Goal: Use online tool/utility: Utilize a website feature to perform a specific function

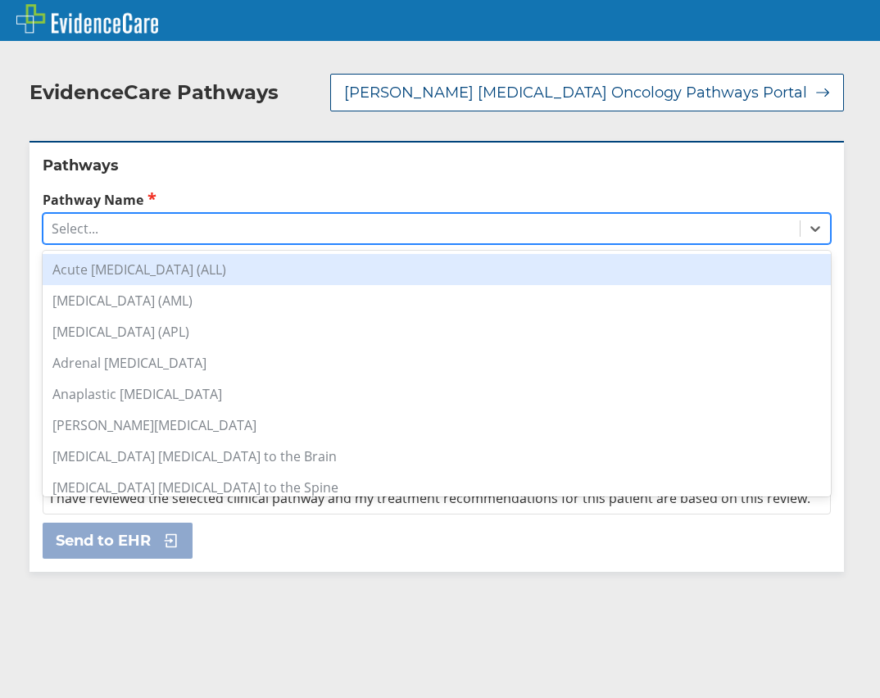
click at [127, 216] on div "Select..." at bounding box center [421, 229] width 756 height 28
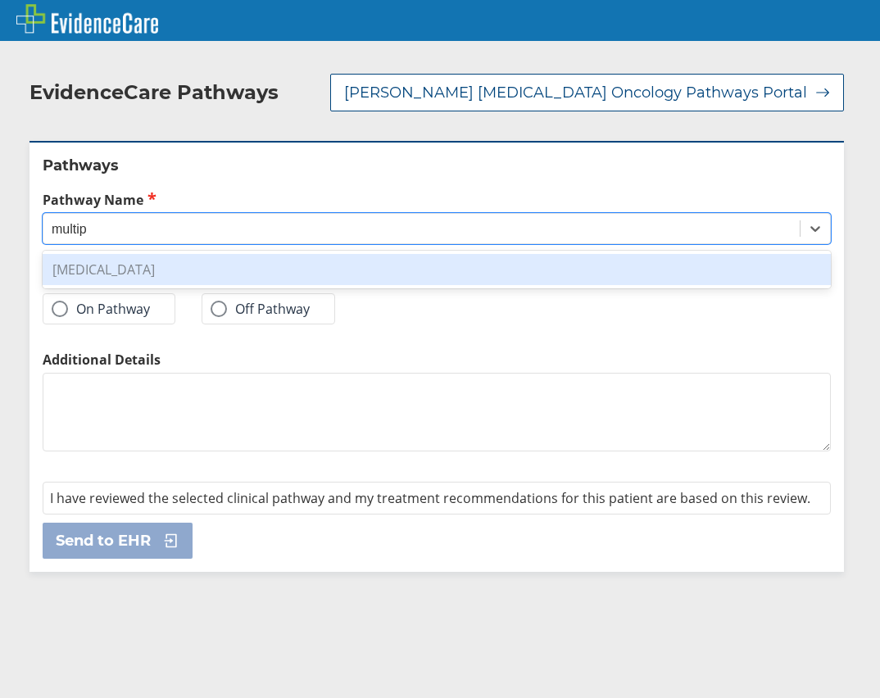
click at [142, 254] on div "[MEDICAL_DATA]" at bounding box center [437, 269] width 788 height 31
type input "multip"
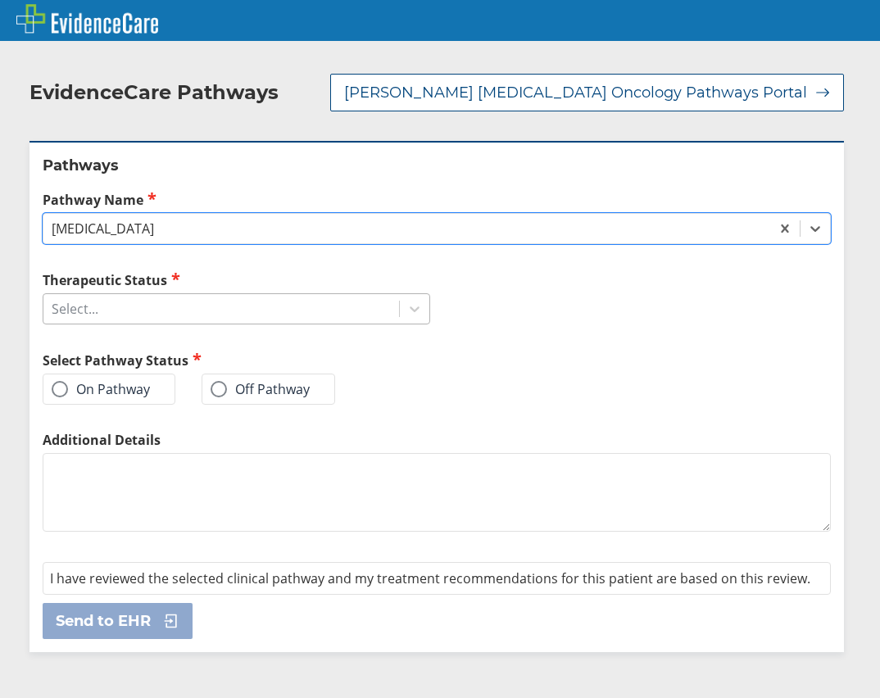
click at [257, 304] on div "Select..." at bounding box center [221, 309] width 356 height 28
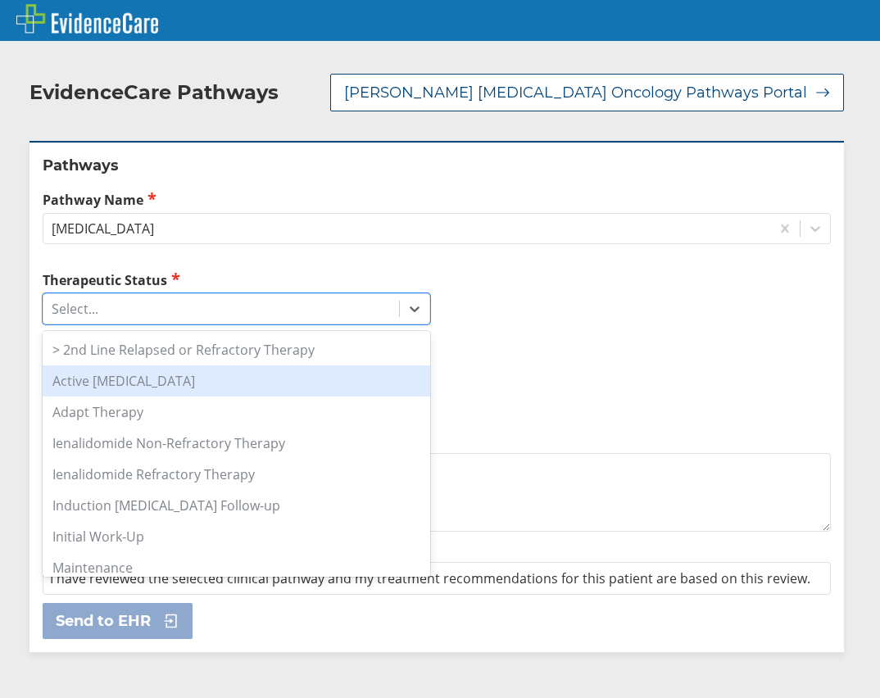
click at [309, 370] on div "Active [MEDICAL_DATA]" at bounding box center [237, 381] width 388 height 31
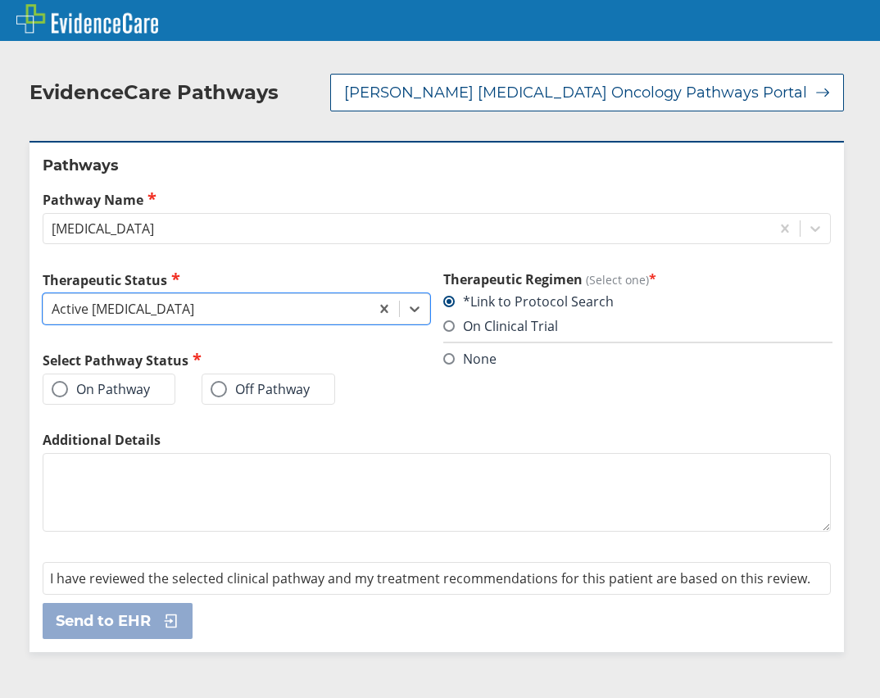
click at [140, 381] on label "On Pathway" at bounding box center [101, 389] width 98 height 16
click at [0, 0] on input "On Pathway" at bounding box center [0, 0] width 0 height 0
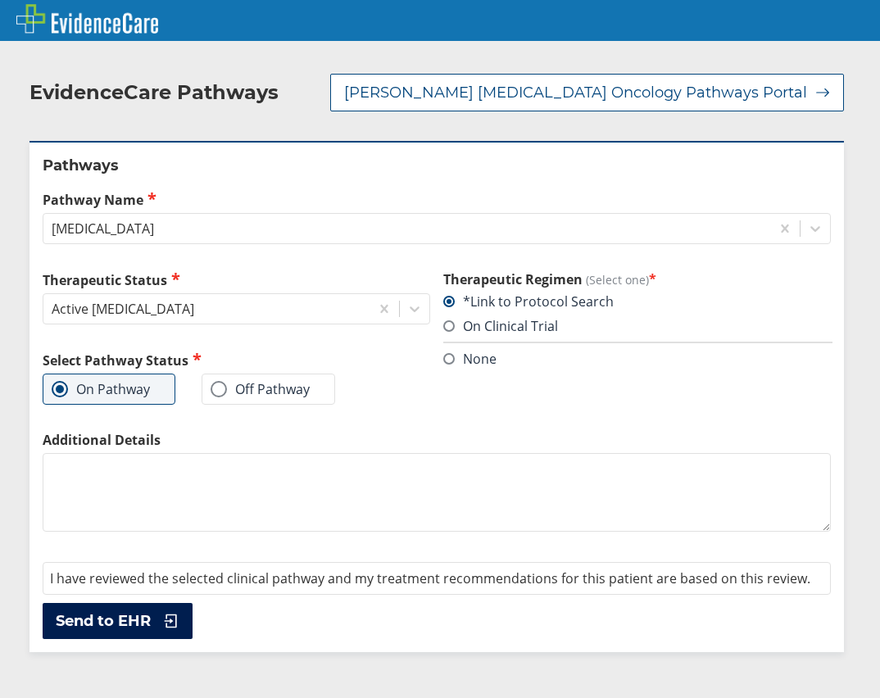
click at [139, 611] on span "Send to EHR" at bounding box center [103, 621] width 95 height 20
